Goal: Contribute content: Contribute content

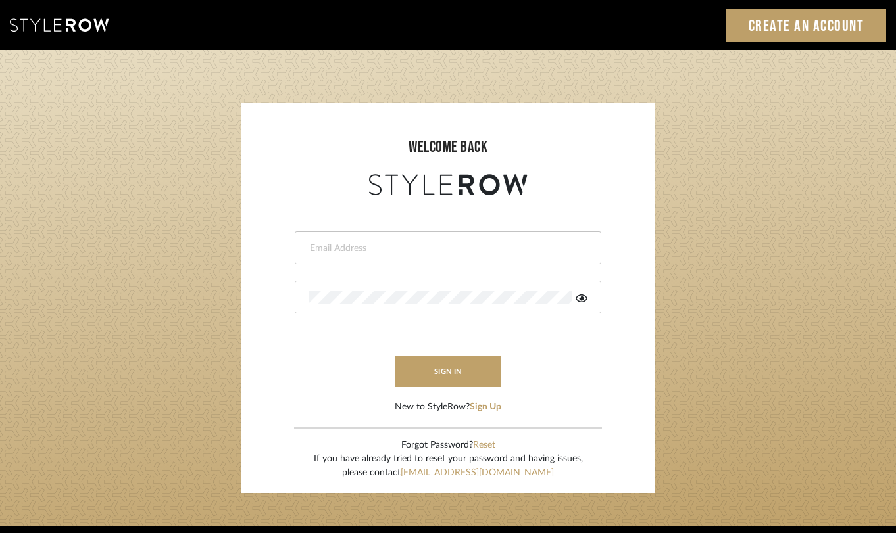
click at [502, 243] on input "email" at bounding box center [446, 248] width 276 height 13
click at [438, 244] on input "email" at bounding box center [436, 248] width 257 height 13
type input "studio@defloandco.com"
click at [454, 366] on button "sign in" at bounding box center [447, 371] width 105 height 31
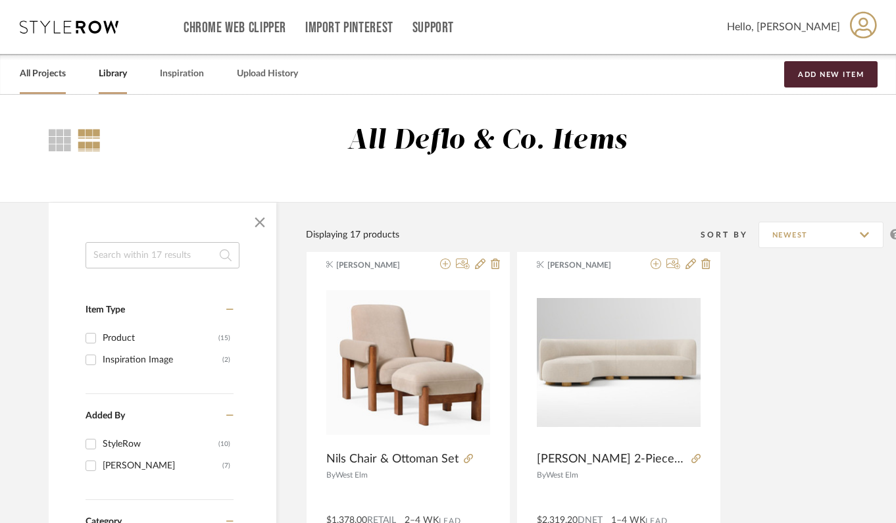
click at [53, 80] on link "All Projects" at bounding box center [43, 74] width 46 height 18
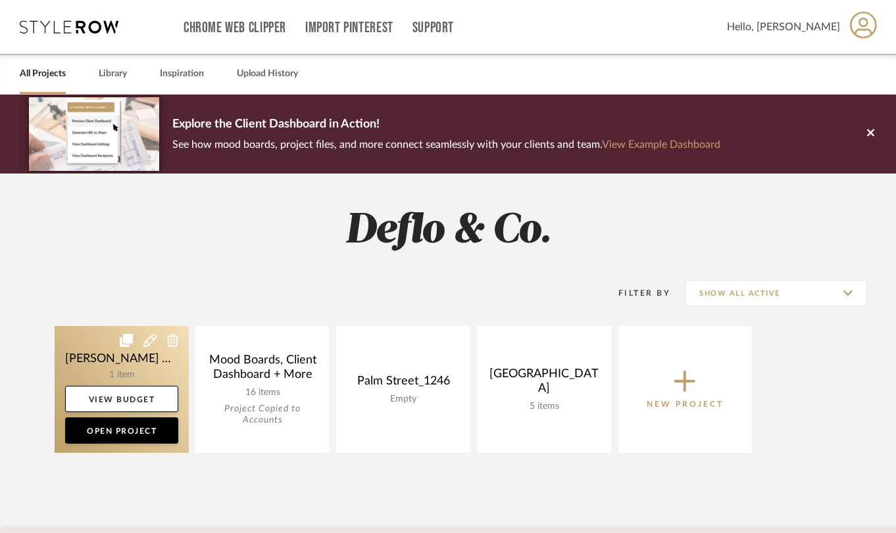
click at [146, 377] on link at bounding box center [122, 389] width 134 height 127
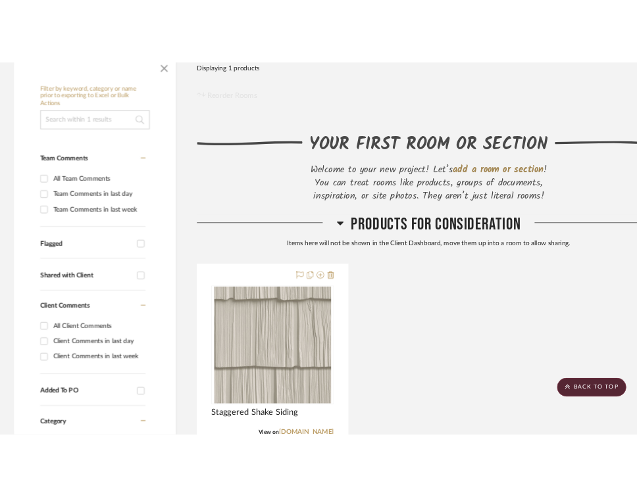
scroll to position [295, 0]
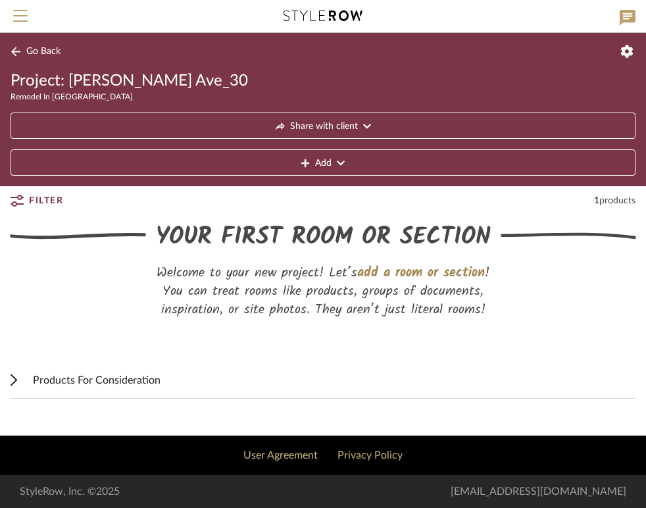
click at [330, 166] on span "Add" at bounding box center [323, 163] width 16 height 26
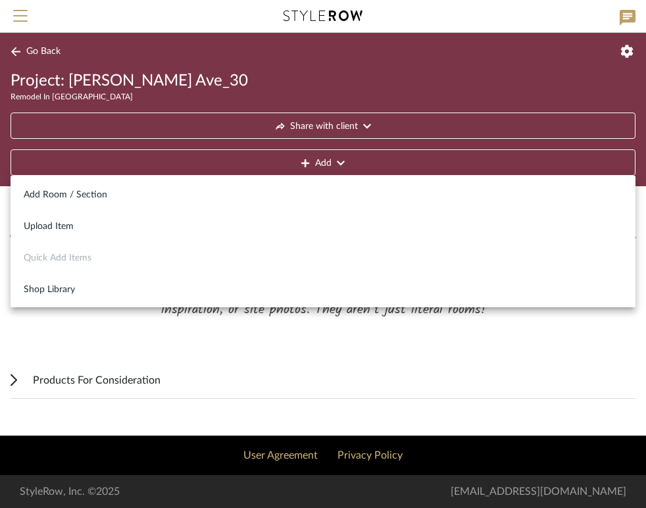
click at [193, 354] on div at bounding box center [323, 254] width 646 height 508
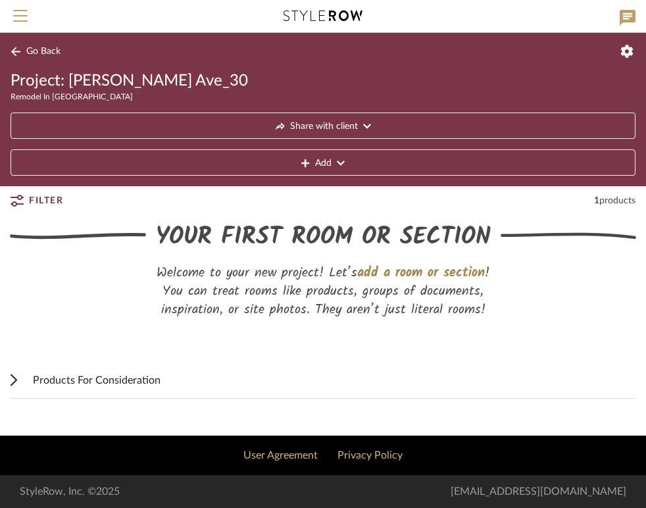
click at [301, 164] on icon at bounding box center [305, 162] width 8 height 9
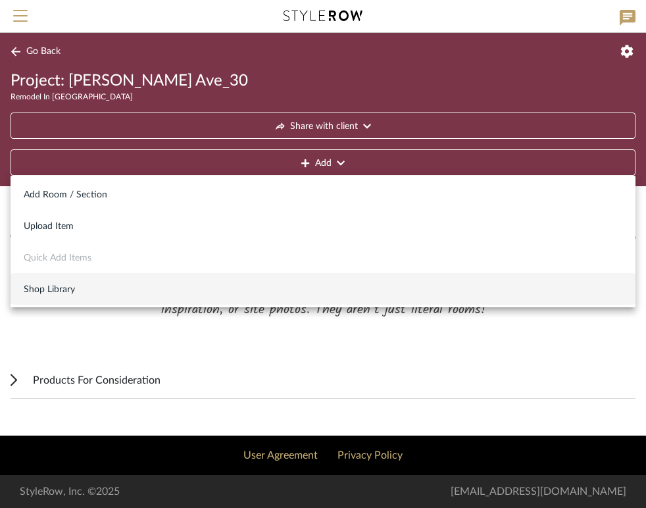
click at [94, 293] on span "Shop Library" at bounding box center [323, 289] width 598 height 11
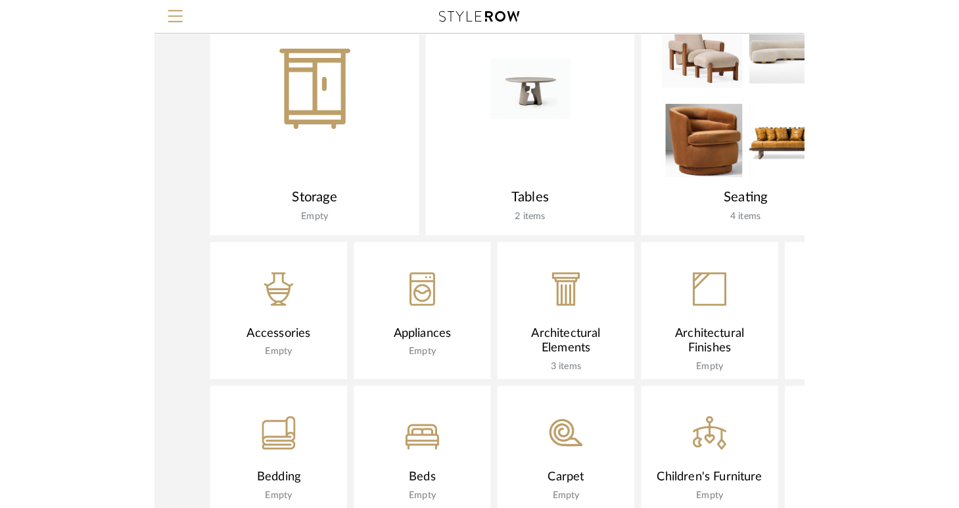
scroll to position [842, 0]
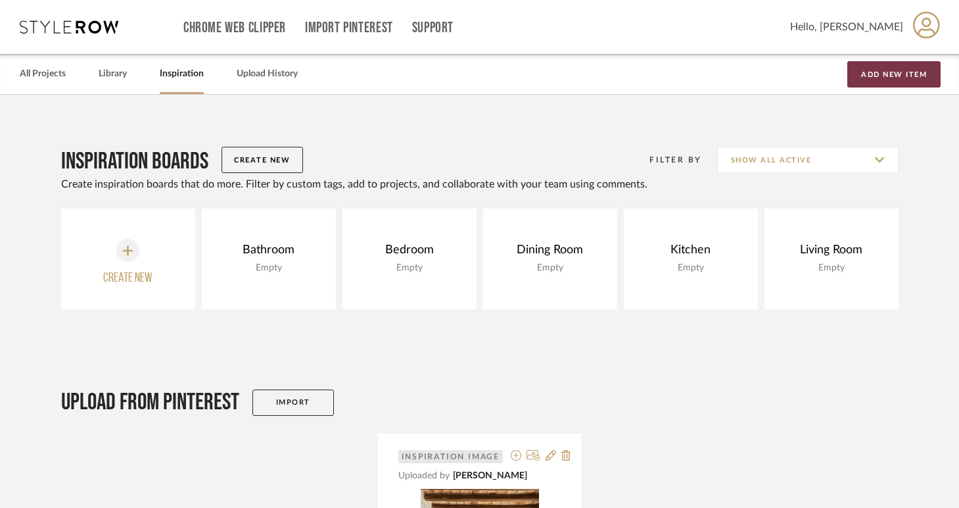
click at [877, 77] on button "Add New Item" at bounding box center [894, 74] width 93 height 26
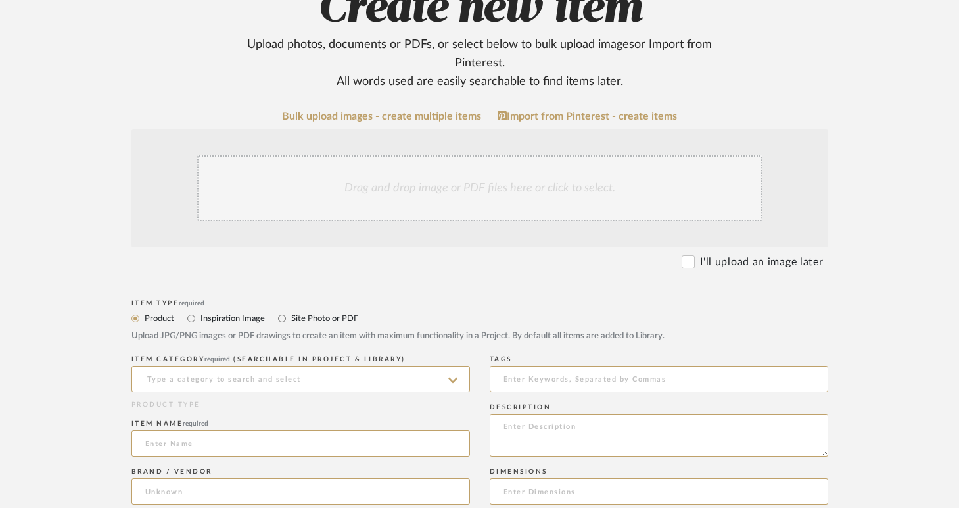
scroll to position [176, 0]
click at [285, 320] on input "Site Photo or PDF" at bounding box center [282, 318] width 16 height 16
radio input "true"
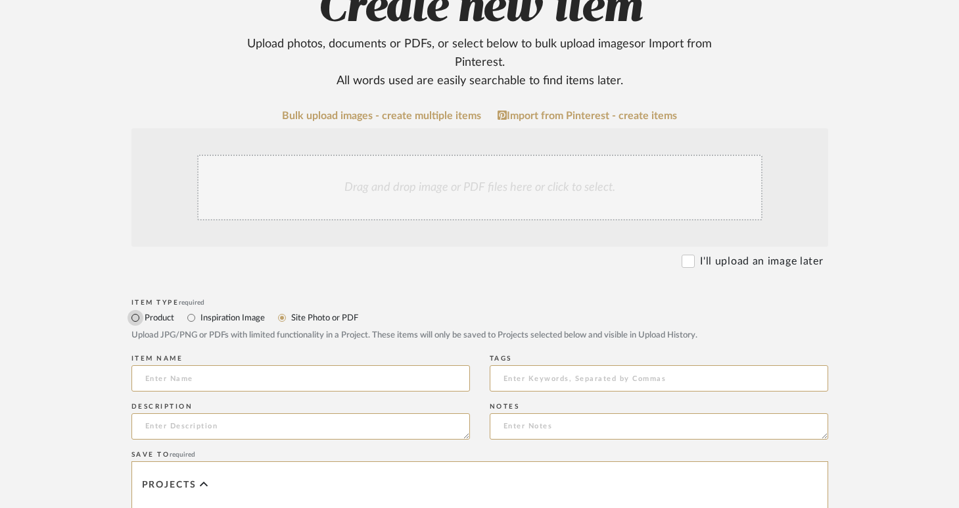
click at [137, 318] on input "Product" at bounding box center [136, 318] width 16 height 16
radio input "true"
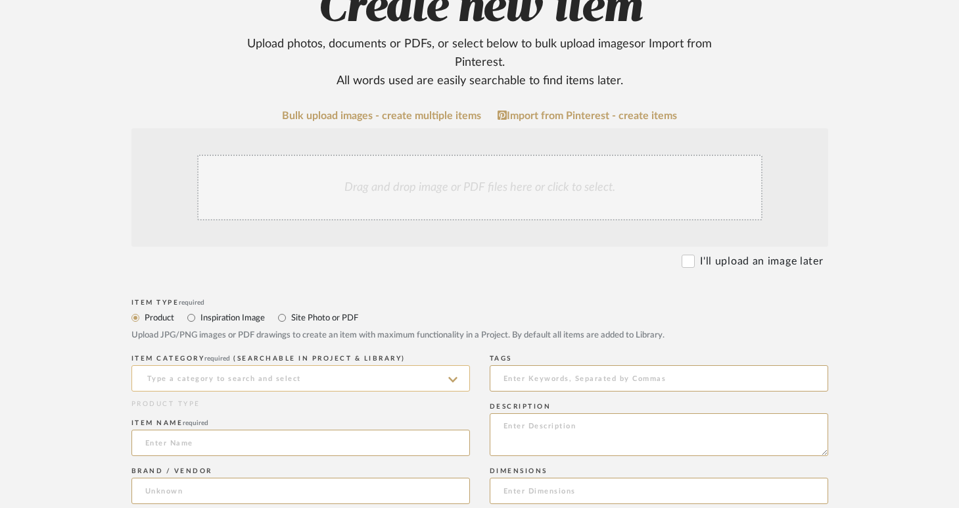
click at [299, 382] on input at bounding box center [301, 378] width 339 height 26
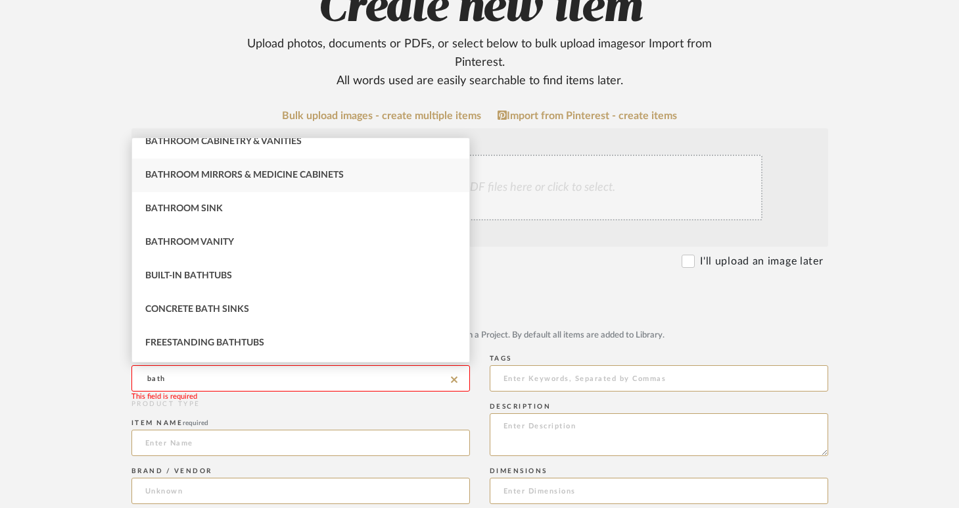
scroll to position [120, 0]
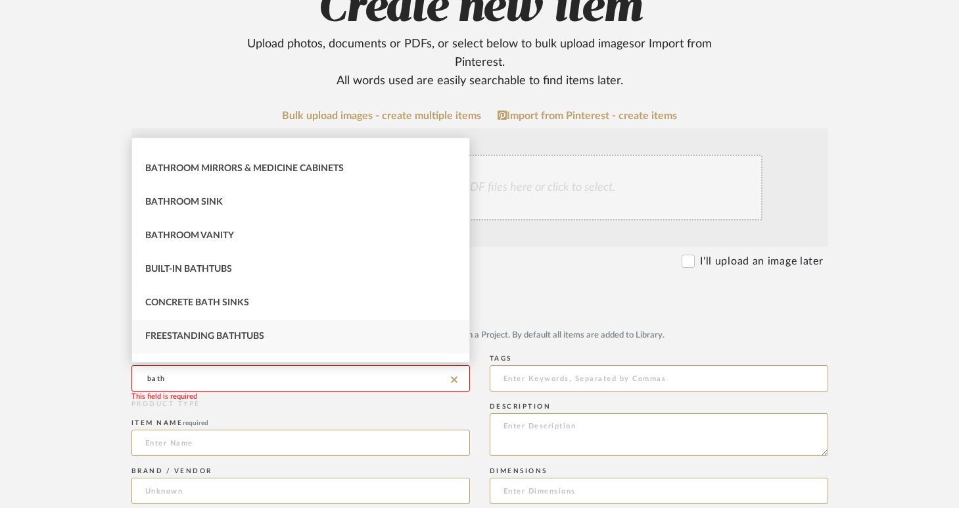
click at [226, 341] on span "Freestanding Bathtubs" at bounding box center [204, 335] width 119 height 9
type input "Freestanding Bathtubs"
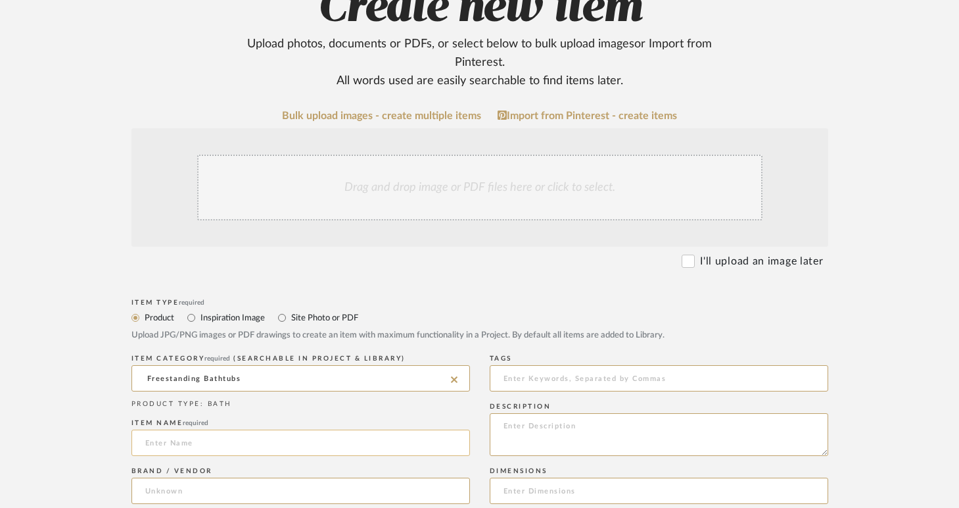
click at [246, 448] on input at bounding box center [301, 442] width 339 height 26
paste input "Oval Freestanding Acrylic Bathtub"
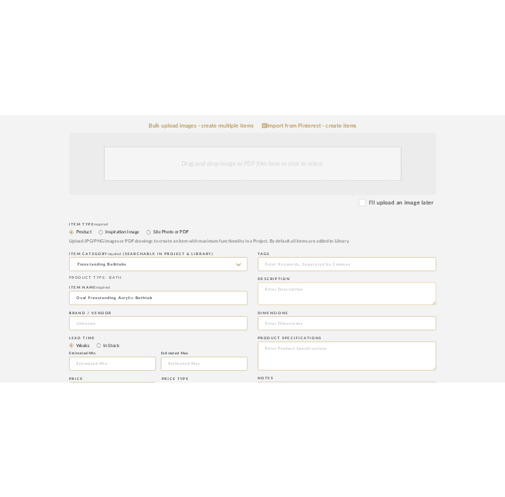
scroll to position [291, 0]
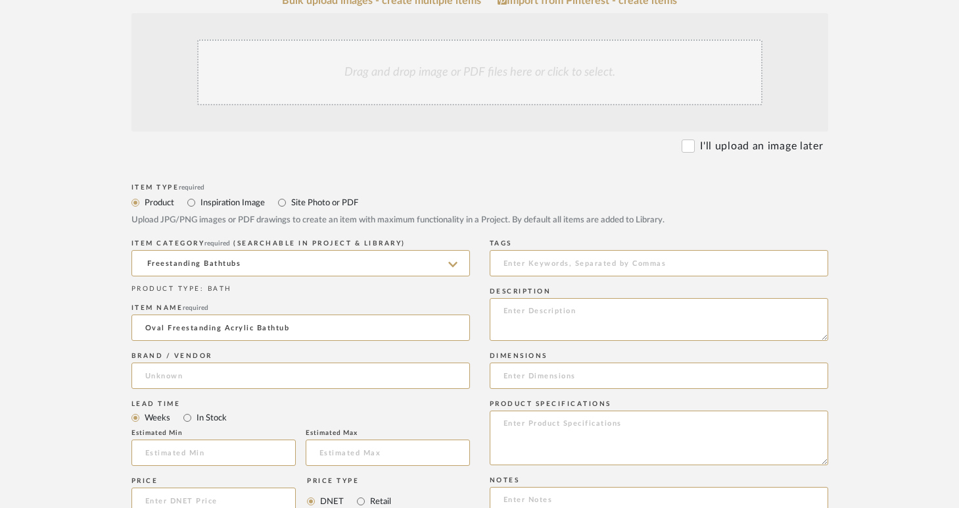
type input "Oval Freestanding Acrylic Bathtub"
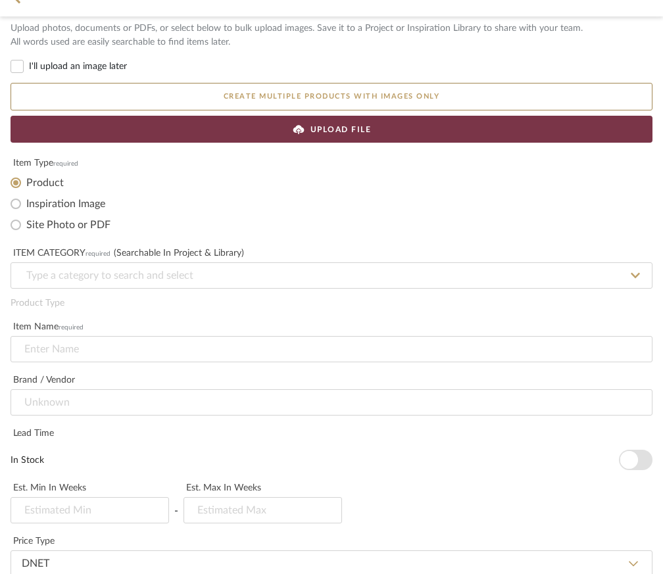
scroll to position [37, 0]
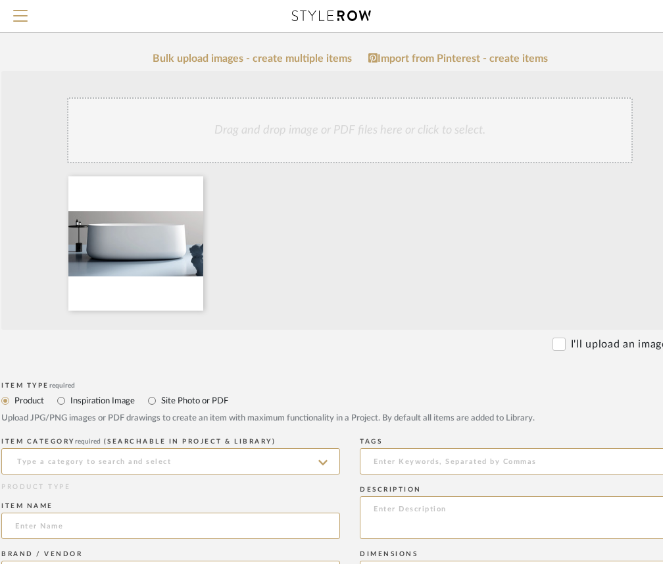
scroll to position [179, 124]
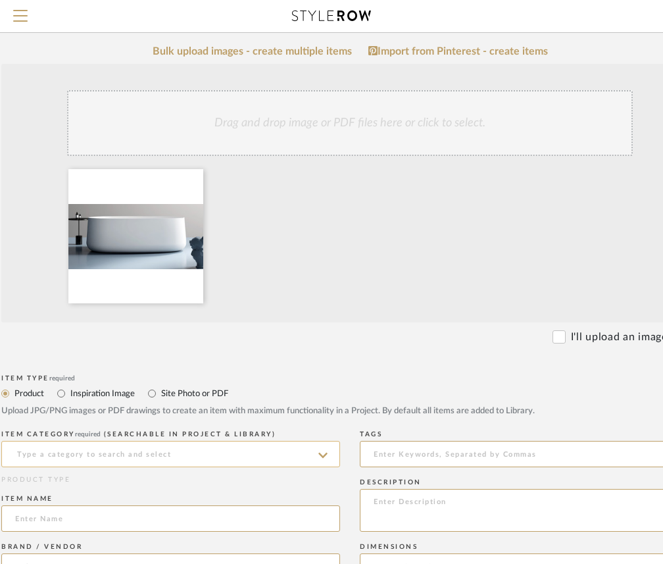
click at [270, 454] on input at bounding box center [170, 454] width 339 height 26
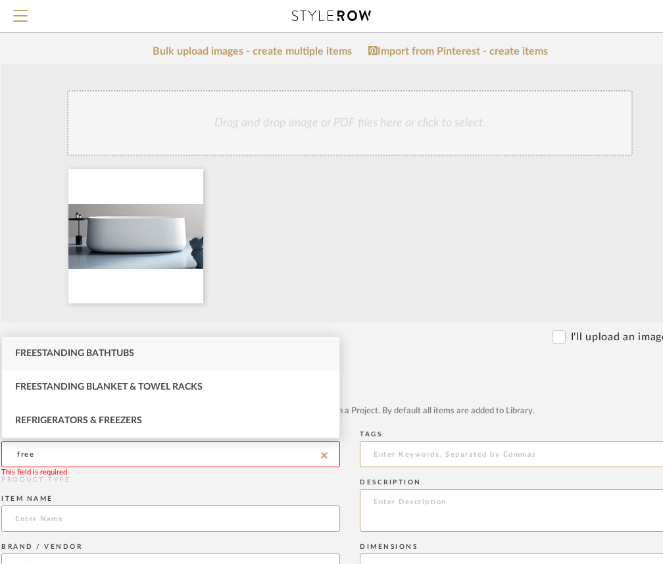
click at [162, 358] on div "Freestanding Bathtubs" at bounding box center [170, 354] width 337 height 34
type input "Freestanding Bathtubs"
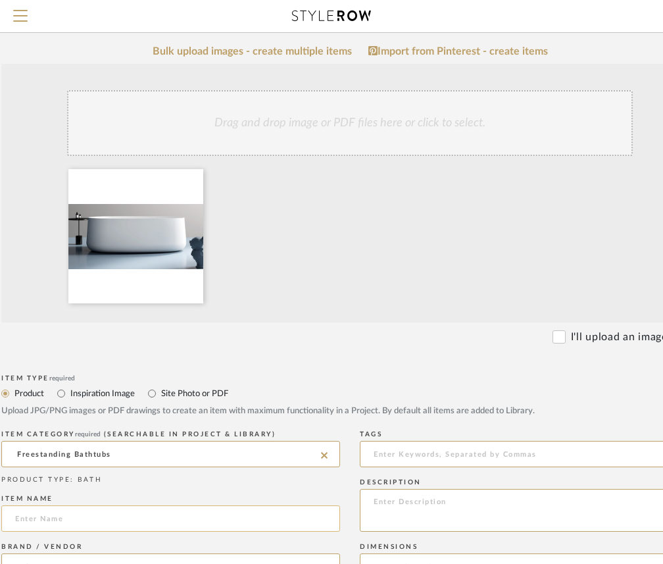
click at [110, 518] on input at bounding box center [170, 518] width 339 height 26
paste input "Oval Freestanding Acrylic Bathtub"
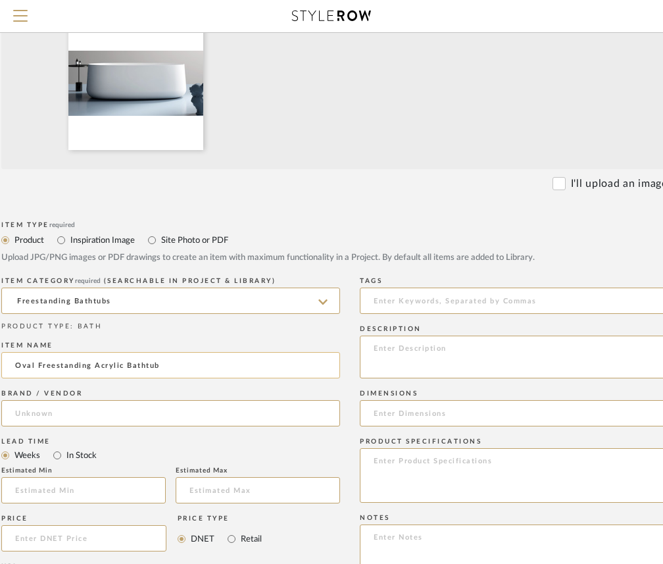
scroll to position [334, 124]
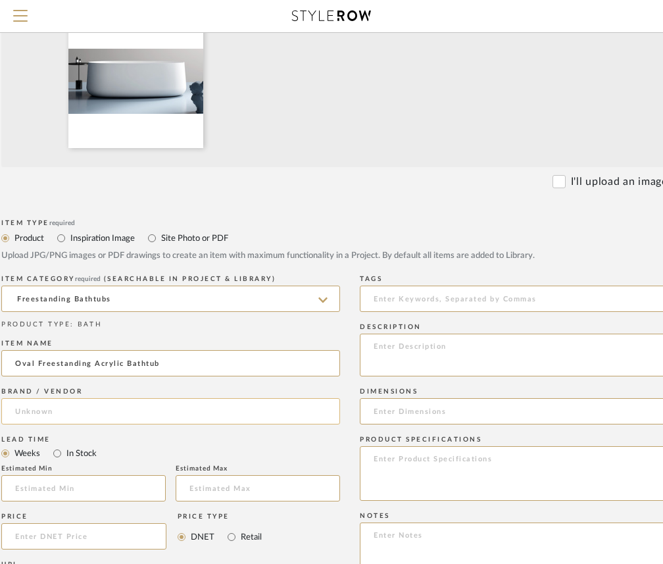
type input "Oval Freestanding Acrylic Bathtub"
click at [160, 410] on input at bounding box center [170, 411] width 339 height 26
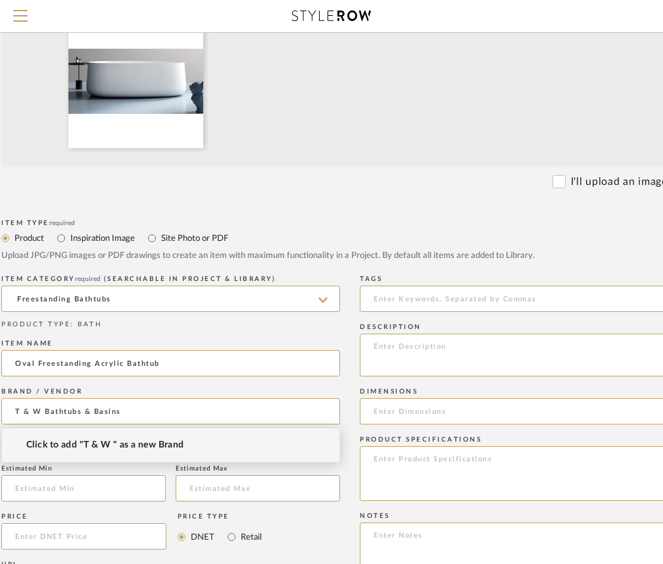
type input "T & W Bathtubs & Basins"
click at [346, 412] on div "Item Type required Product Inspiration Image Site Photo or PDF Upload JPG/PNG i…" at bounding box center [349, 530] width 697 height 629
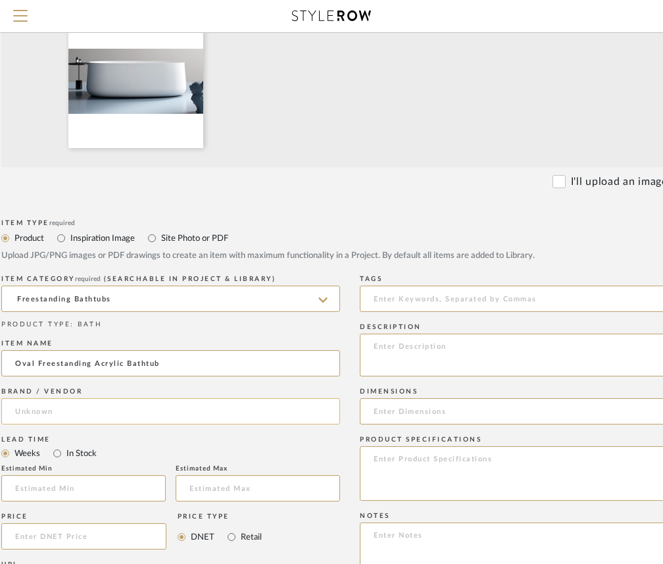
click at [64, 413] on input at bounding box center [170, 411] width 339 height 26
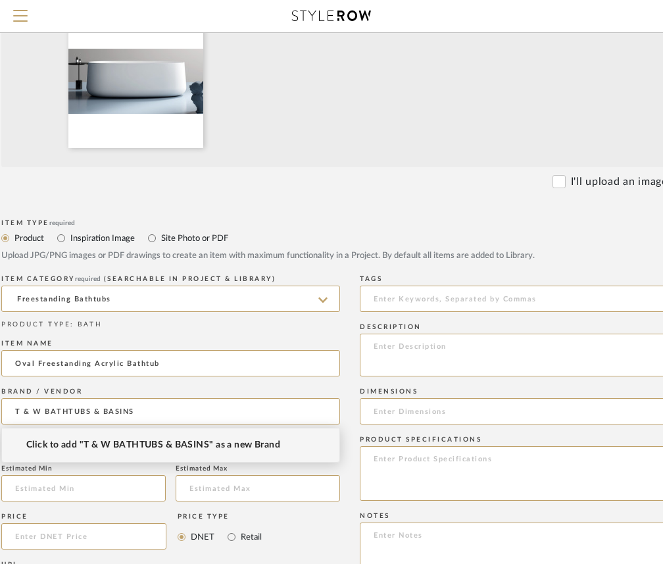
type input "T & W BATHTUBS & BASINS"
click at [350, 446] on div "Item Type required Product Inspiration Image Site Photo or PDF Upload JPG/PNG i…" at bounding box center [349, 530] width 697 height 629
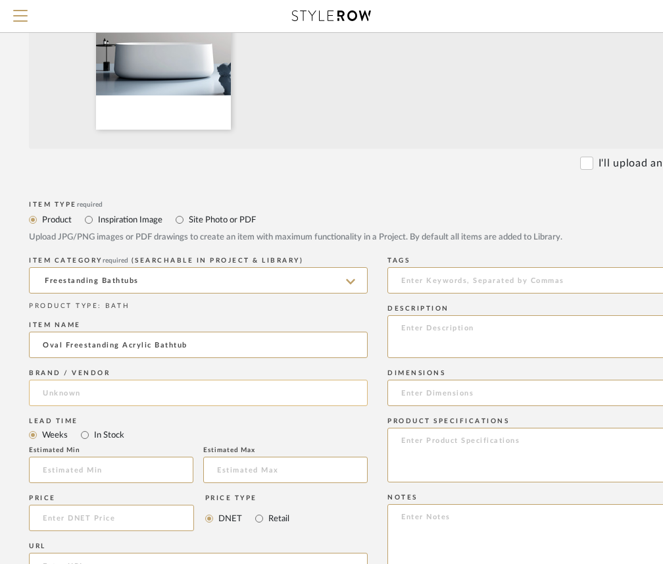
scroll to position [353, 96]
click at [285, 400] on input at bounding box center [198, 392] width 339 height 26
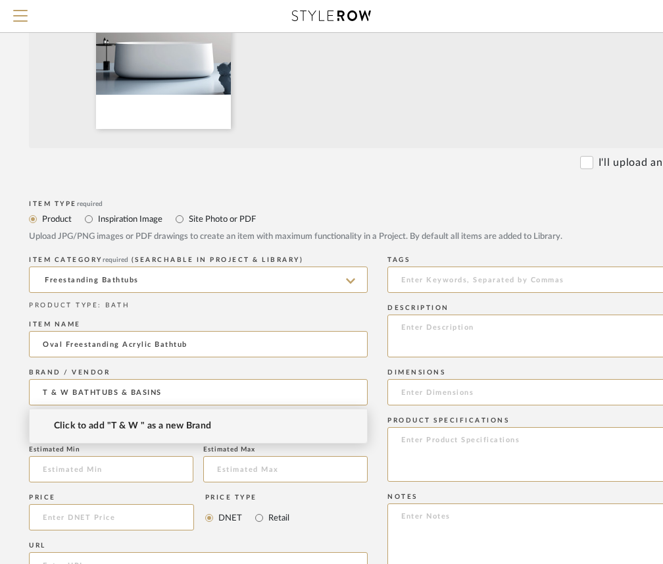
type input "T & W BATHTUBS & BASINS"
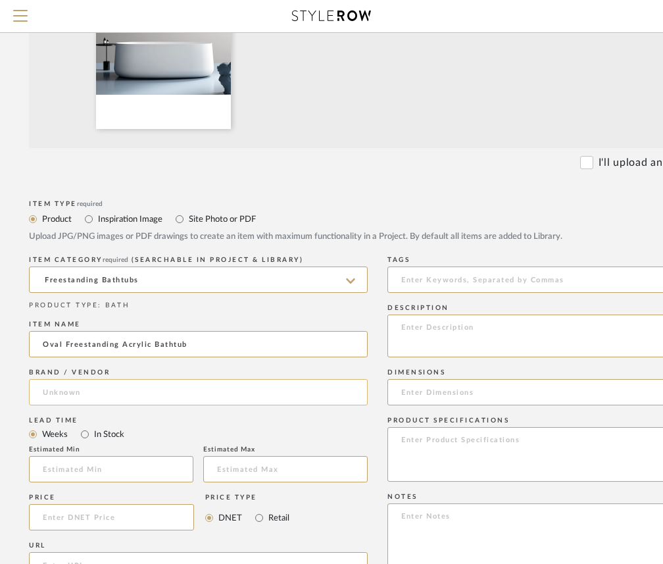
click at [205, 391] on input at bounding box center [198, 392] width 339 height 26
type input "T & W BATHTUBS & BASINS"
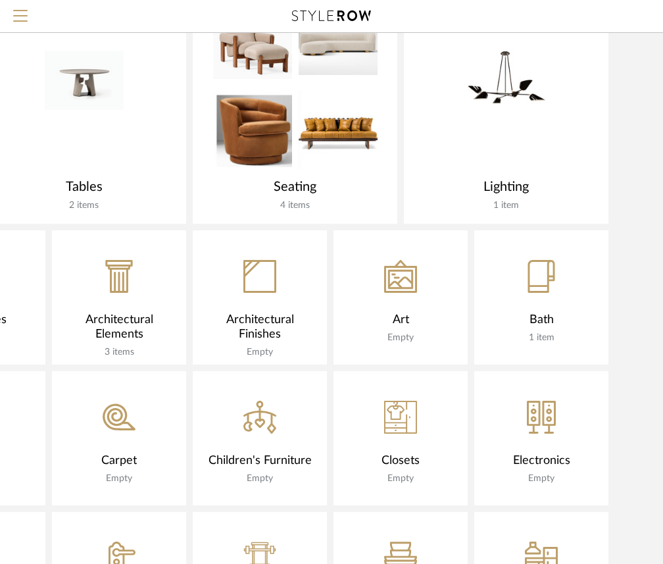
scroll to position [848, 284]
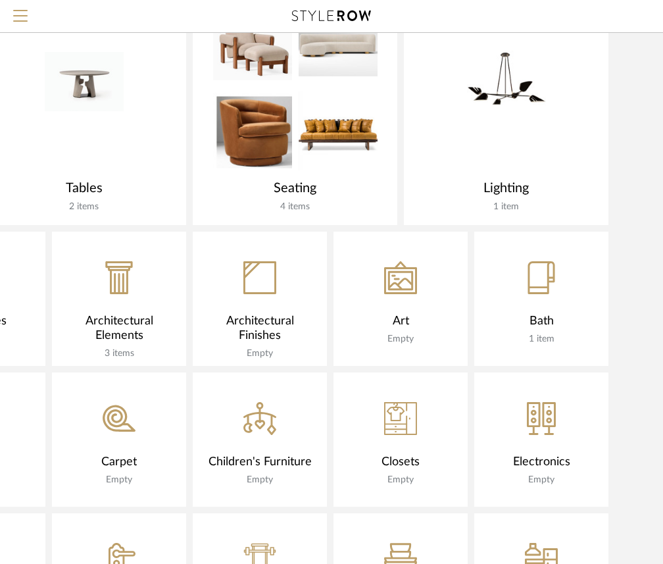
click at [535, 326] on div "Bath" at bounding box center [541, 321] width 108 height 14
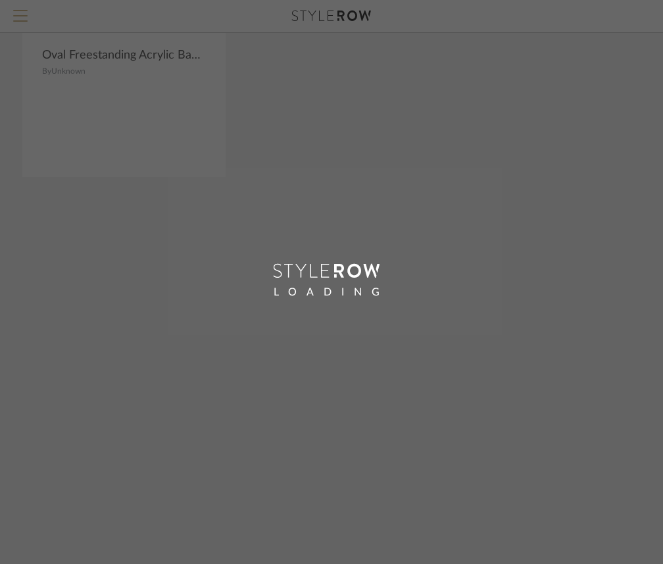
scroll to position [466, 284]
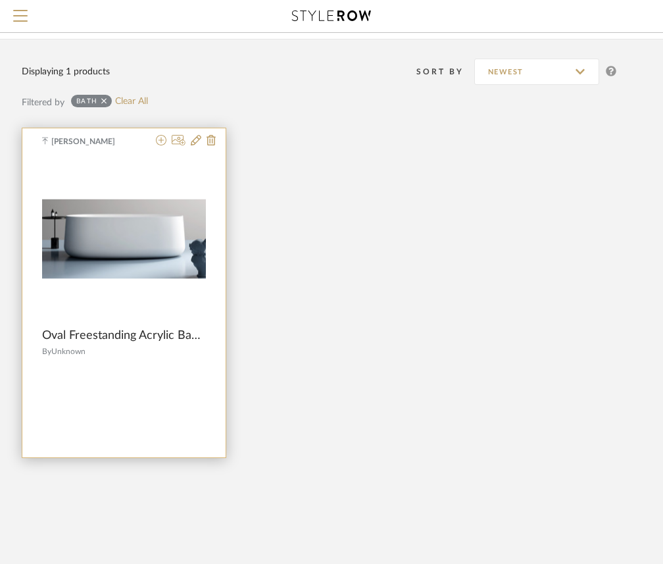
click at [158, 249] on img at bounding box center [124, 239] width 164 height 80
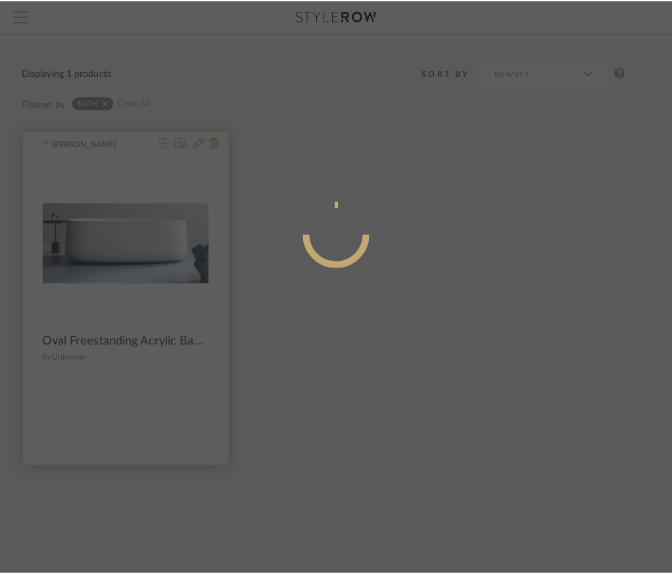
scroll to position [0, 0]
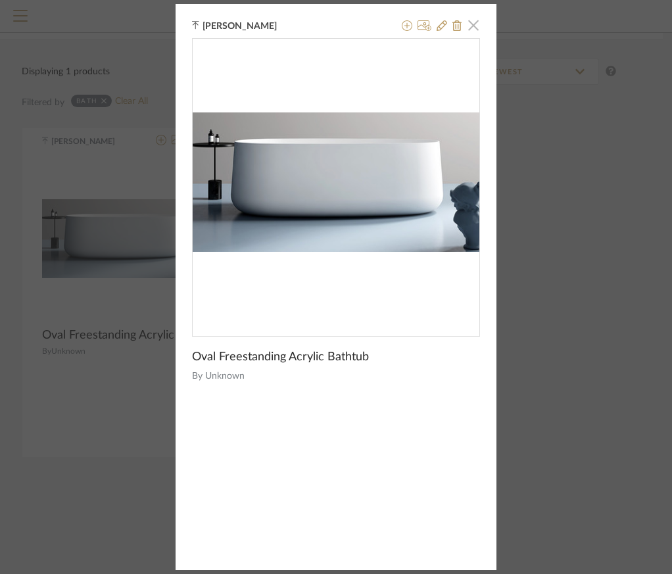
click at [474, 28] on span "button" at bounding box center [473, 25] width 26 height 26
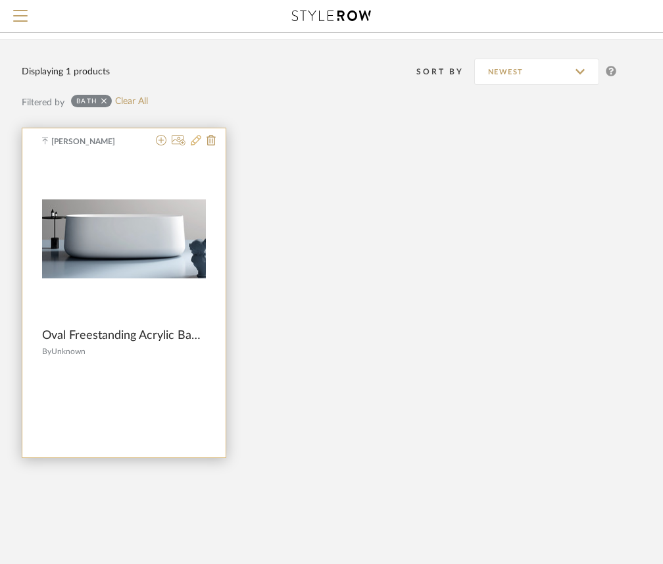
click at [195, 141] on icon at bounding box center [196, 140] width 11 height 11
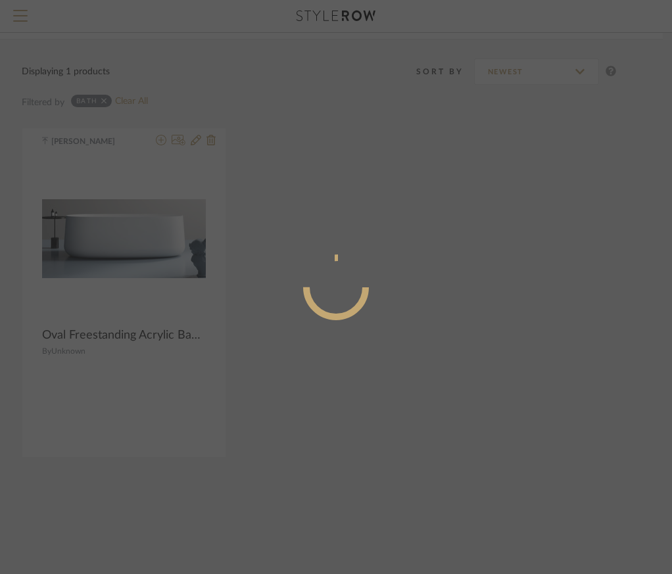
radio input "true"
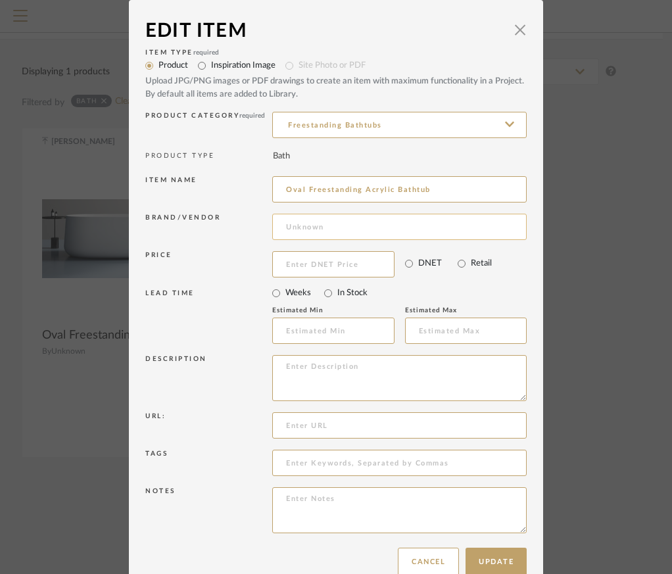
click at [313, 229] on input at bounding box center [399, 227] width 254 height 26
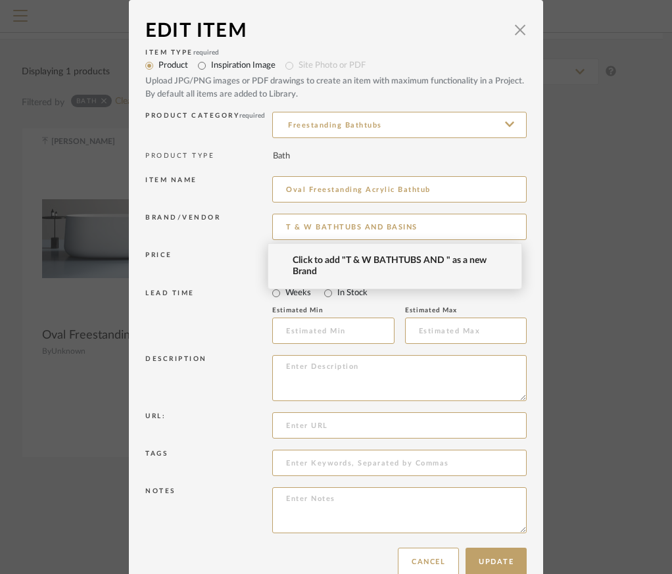
click at [350, 258] on span "Click to add "T & W BATHTUBS AND " as a new Brand" at bounding box center [400, 266] width 215 height 22
click at [374, 262] on span "Click to add "T & W BATHTUBS AND " as a new Brand" at bounding box center [400, 266] width 215 height 22
type input "T & W BATHTUBS AND"
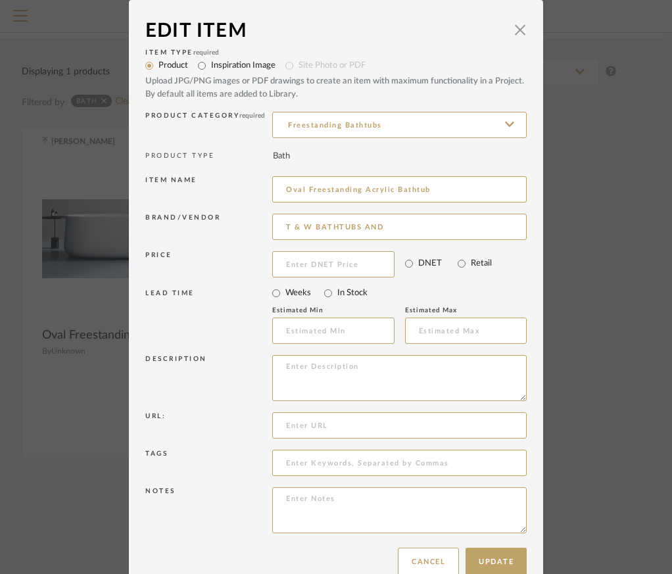
click at [473, 291] on mat-radio-group "Weeks In Stock" at bounding box center [399, 293] width 254 height 18
click at [352, 369] on textarea at bounding box center [399, 378] width 254 height 46
paste textarea "[URL][DOMAIN_NAME]"
type textarea "[URL][DOMAIN_NAME]"
click at [335, 425] on input at bounding box center [399, 425] width 254 height 26
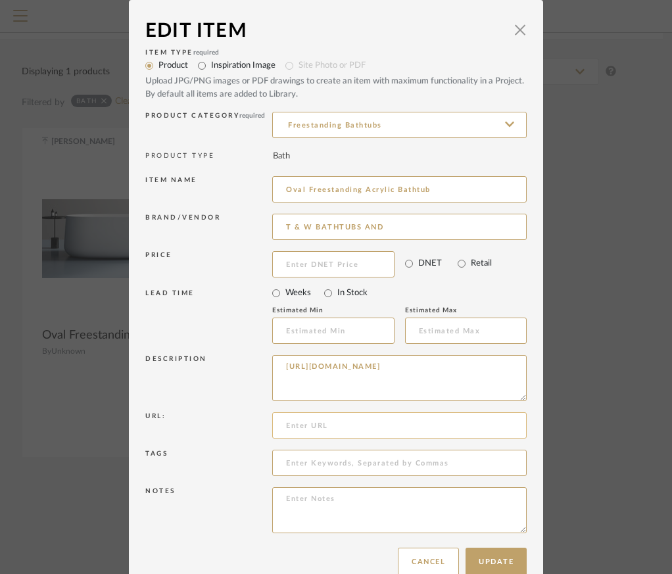
paste input "[URL][DOMAIN_NAME]"
type input "[URL][DOMAIN_NAME]"
drag, startPoint x: 473, startPoint y: 373, endPoint x: 264, endPoint y: 322, distance: 215.3
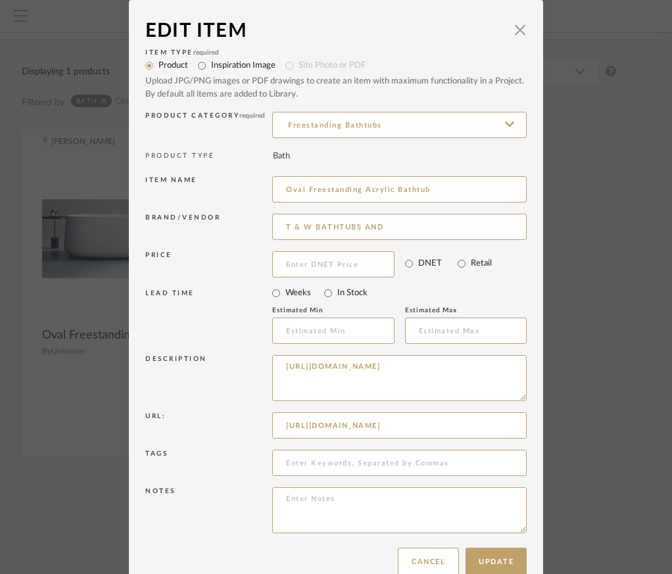
click at [264, 322] on div "Item Type required Product Inspiration Image Site Photo or PDF Upload JPG/PNG i…" at bounding box center [335, 293] width 381 height 496
click at [312, 542] on div "Update Cancel" at bounding box center [335, 561] width 381 height 41
click at [482, 565] on button "Update" at bounding box center [496, 562] width 61 height 28
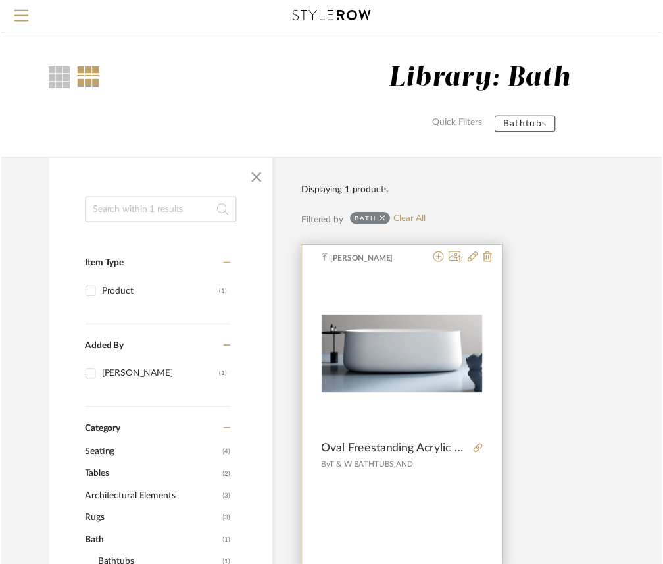
scroll to position [121, 284]
